Goal: Task Accomplishment & Management: Manage account settings

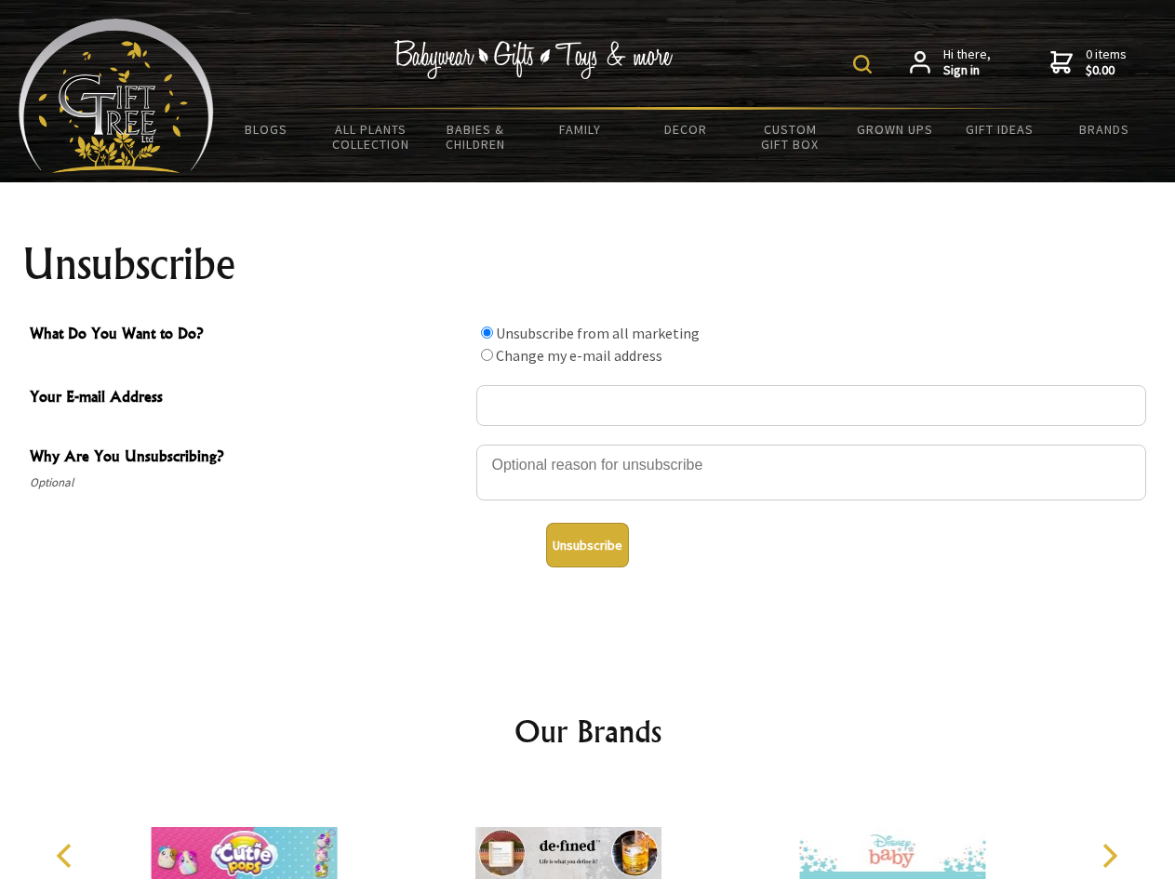
click at [865, 64] on img at bounding box center [862, 64] width 19 height 19
click at [588, 444] on div at bounding box center [811, 475] width 670 height 65
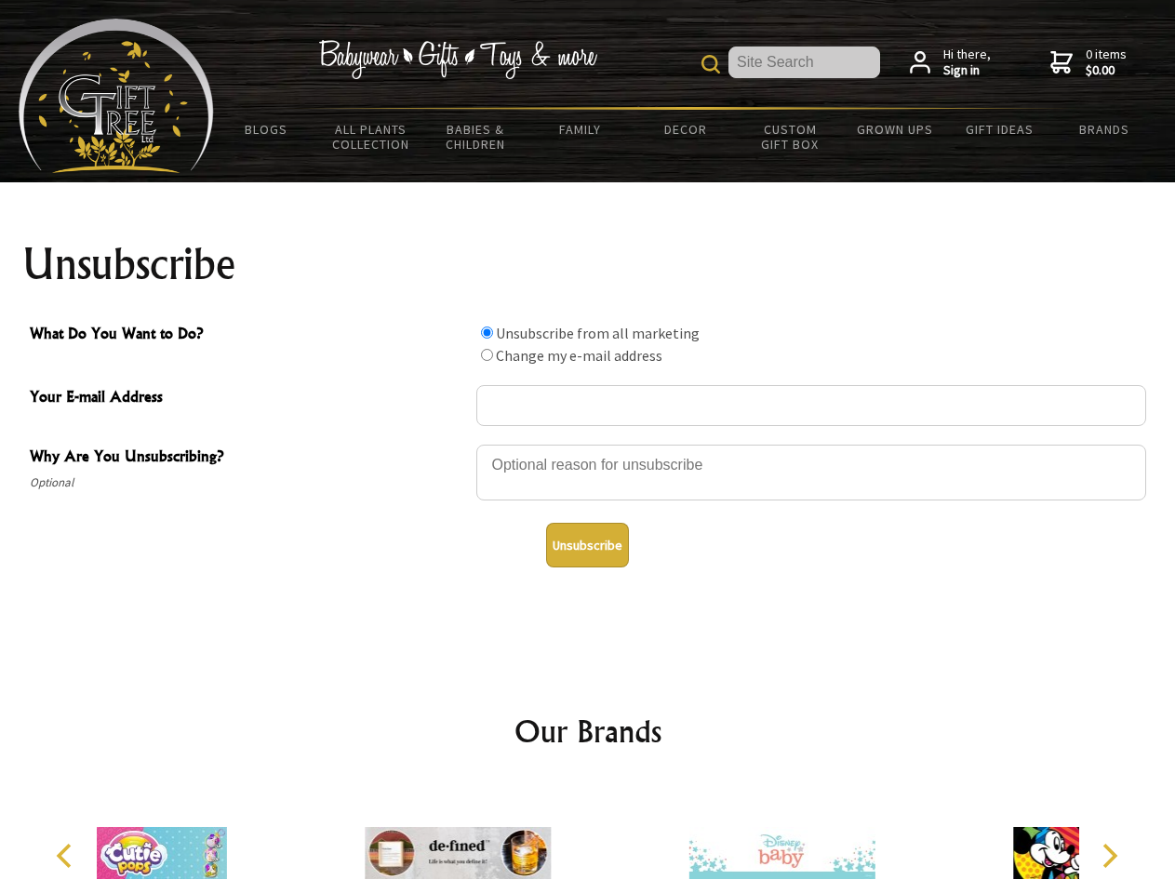
click at [487, 332] on input "What Do You Want to Do?" at bounding box center [487, 333] width 12 height 12
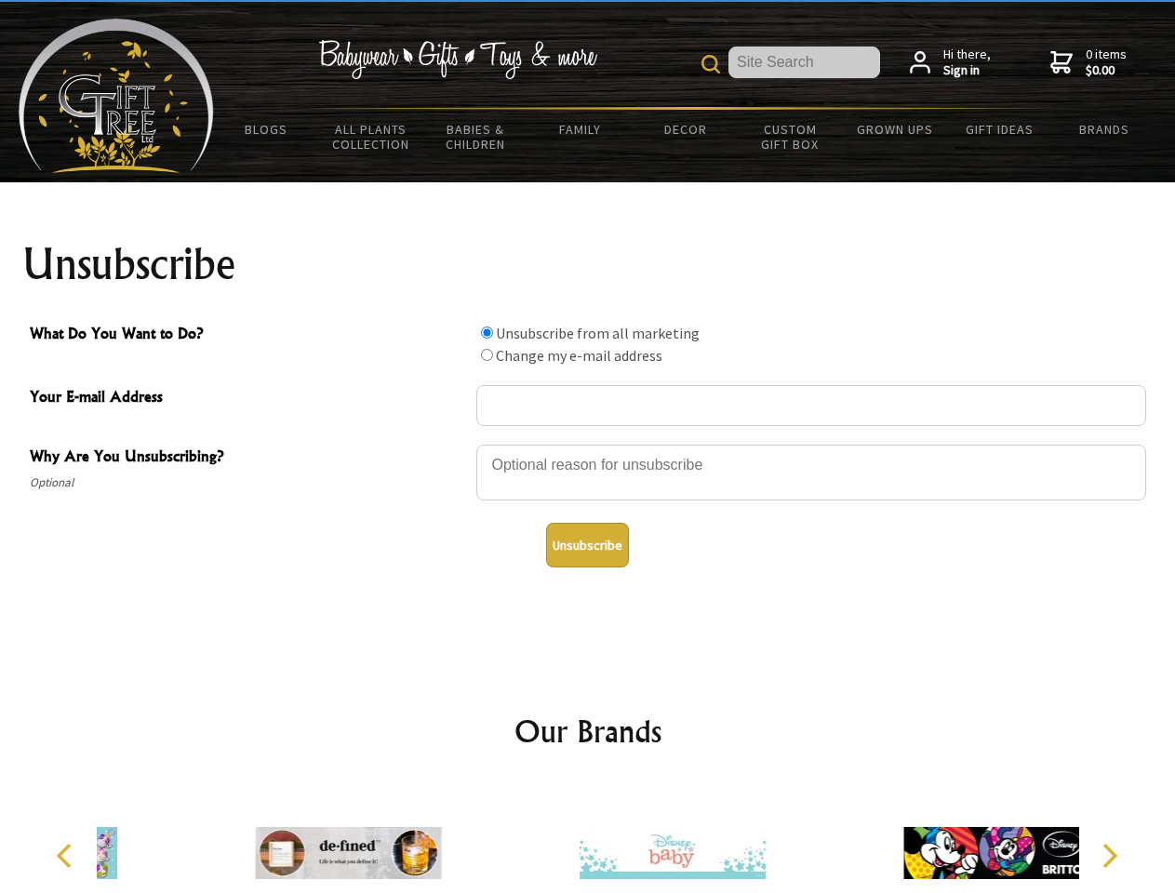
click at [487, 354] on input "What Do You Want to Do?" at bounding box center [487, 355] width 12 height 12
radio input "true"
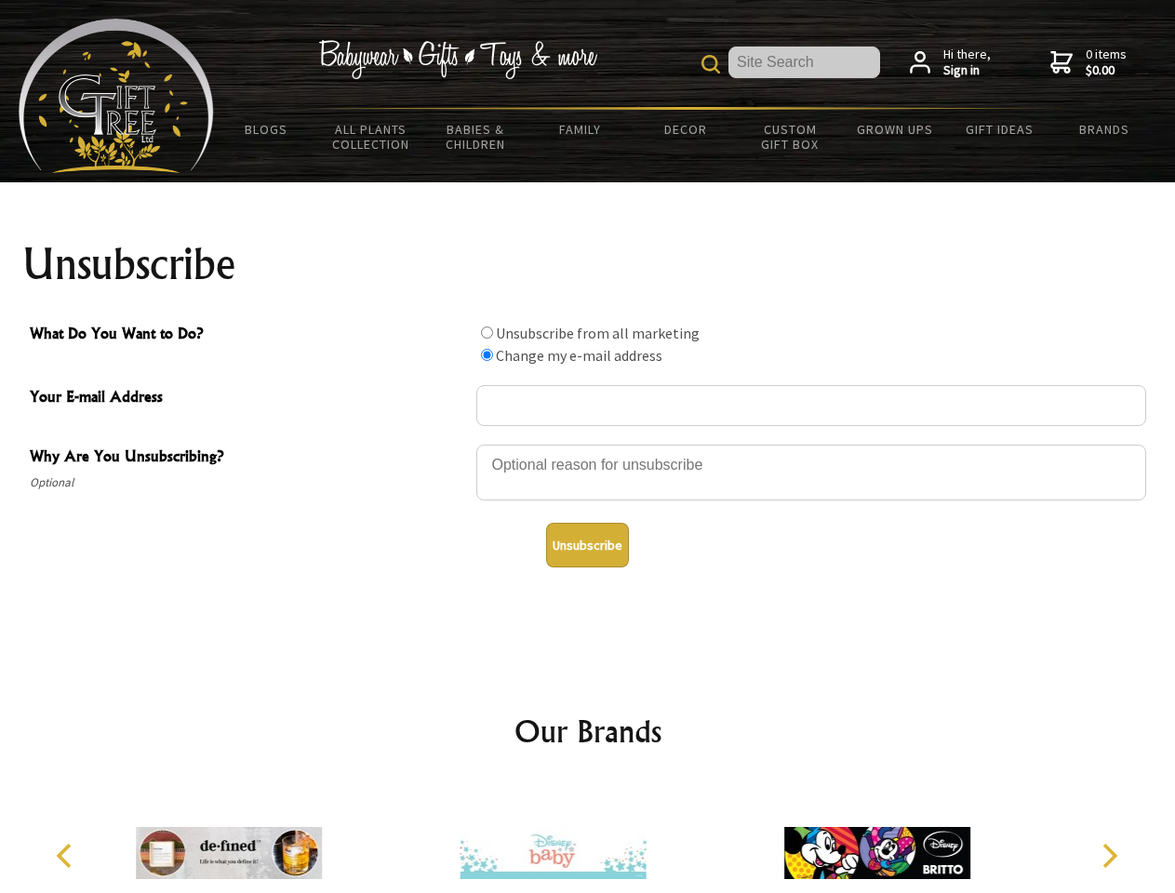
click at [587, 545] on button "Unsubscribe" at bounding box center [587, 545] width 83 height 45
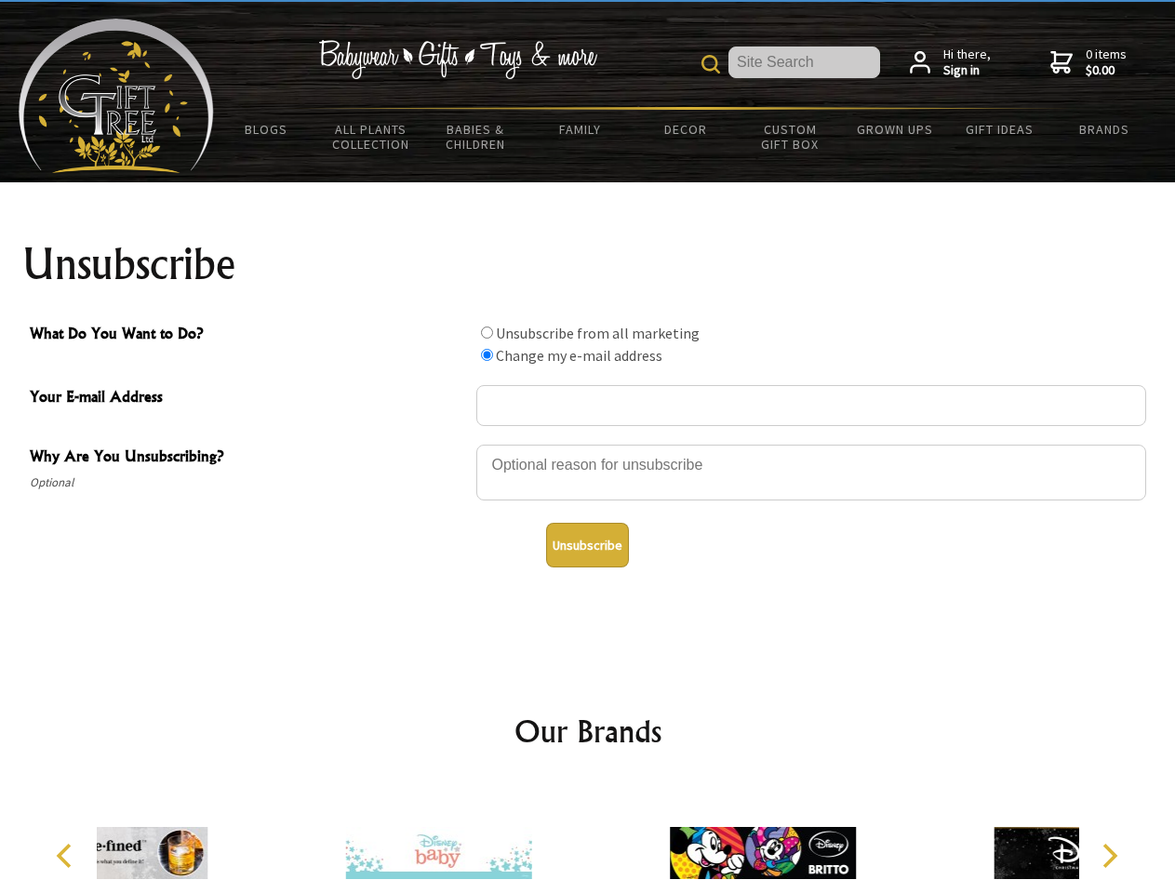
click at [588, 838] on div at bounding box center [438, 855] width 324 height 145
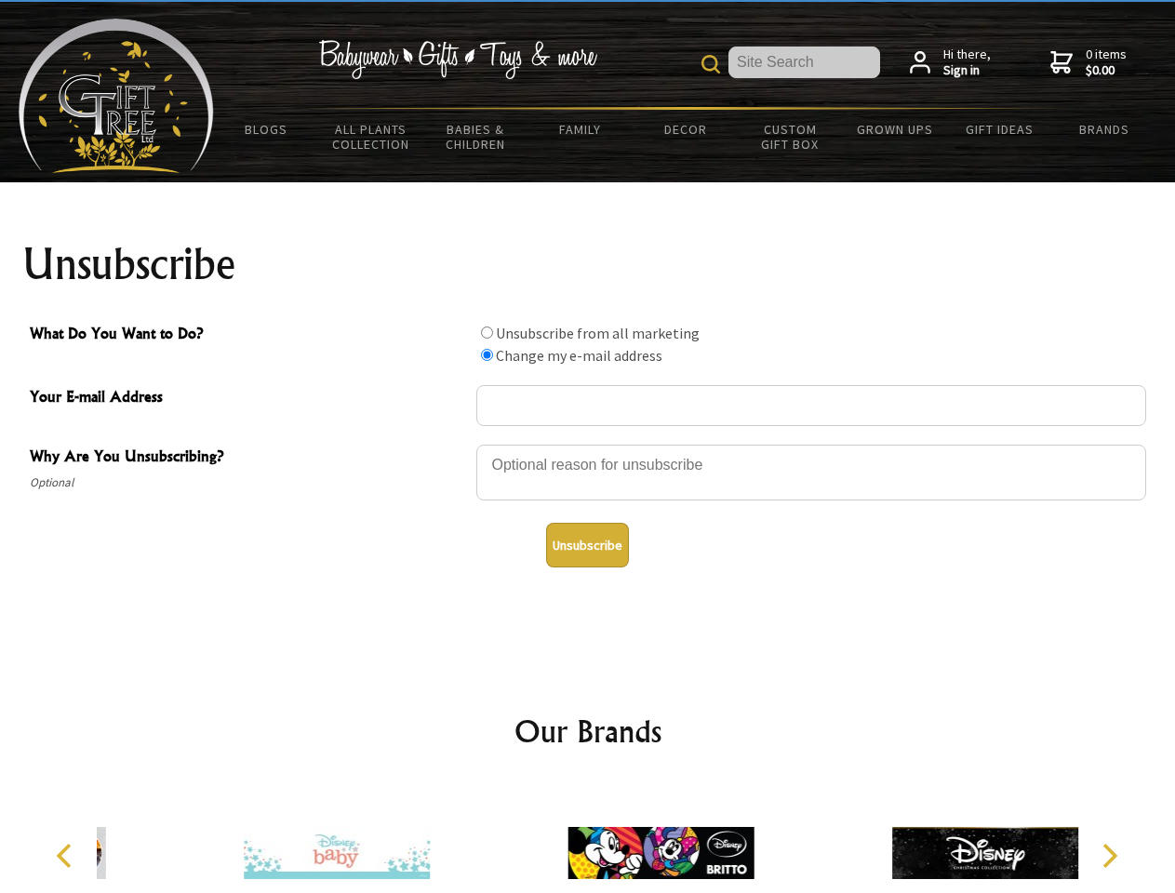
click at [67, 856] on icon "Previous" at bounding box center [66, 856] width 24 height 24
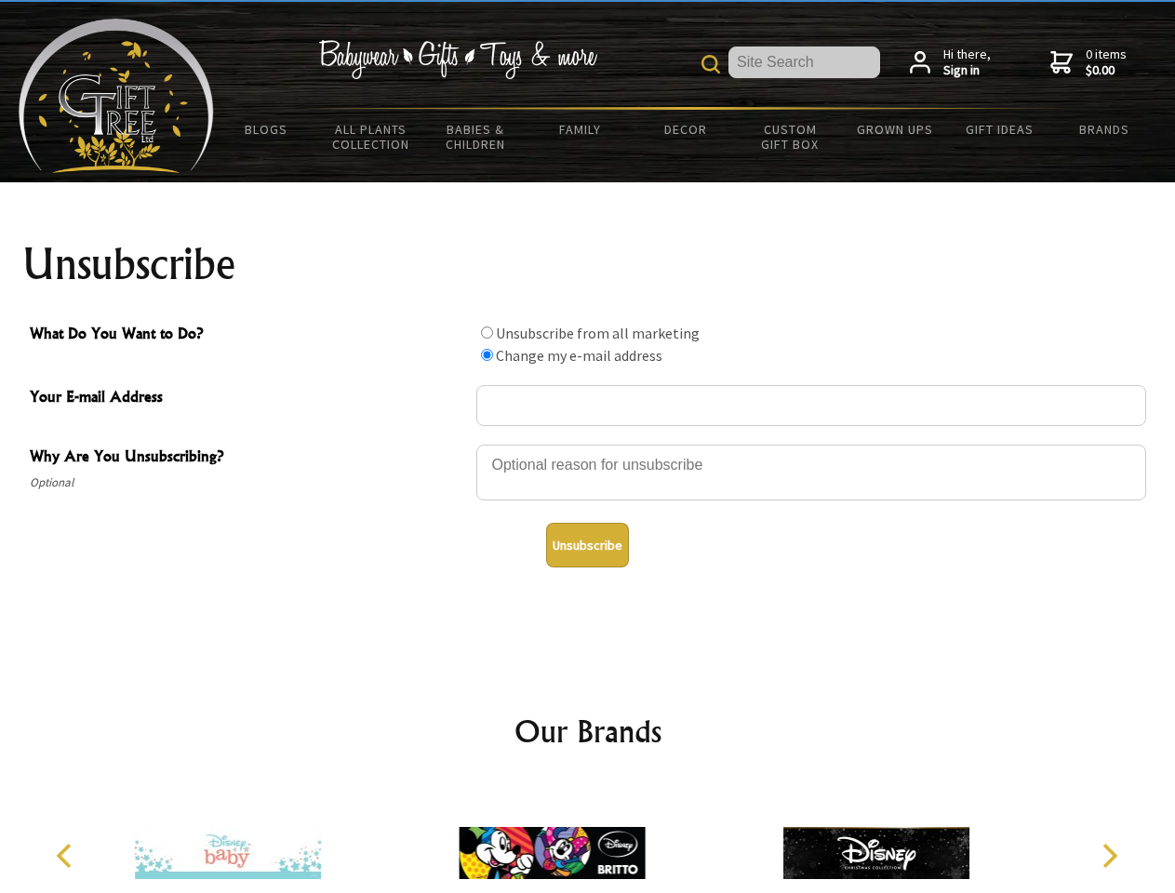
click at [1109, 856] on icon "Next" at bounding box center [1108, 856] width 24 height 24
